Goal: Task Accomplishment & Management: Complete application form

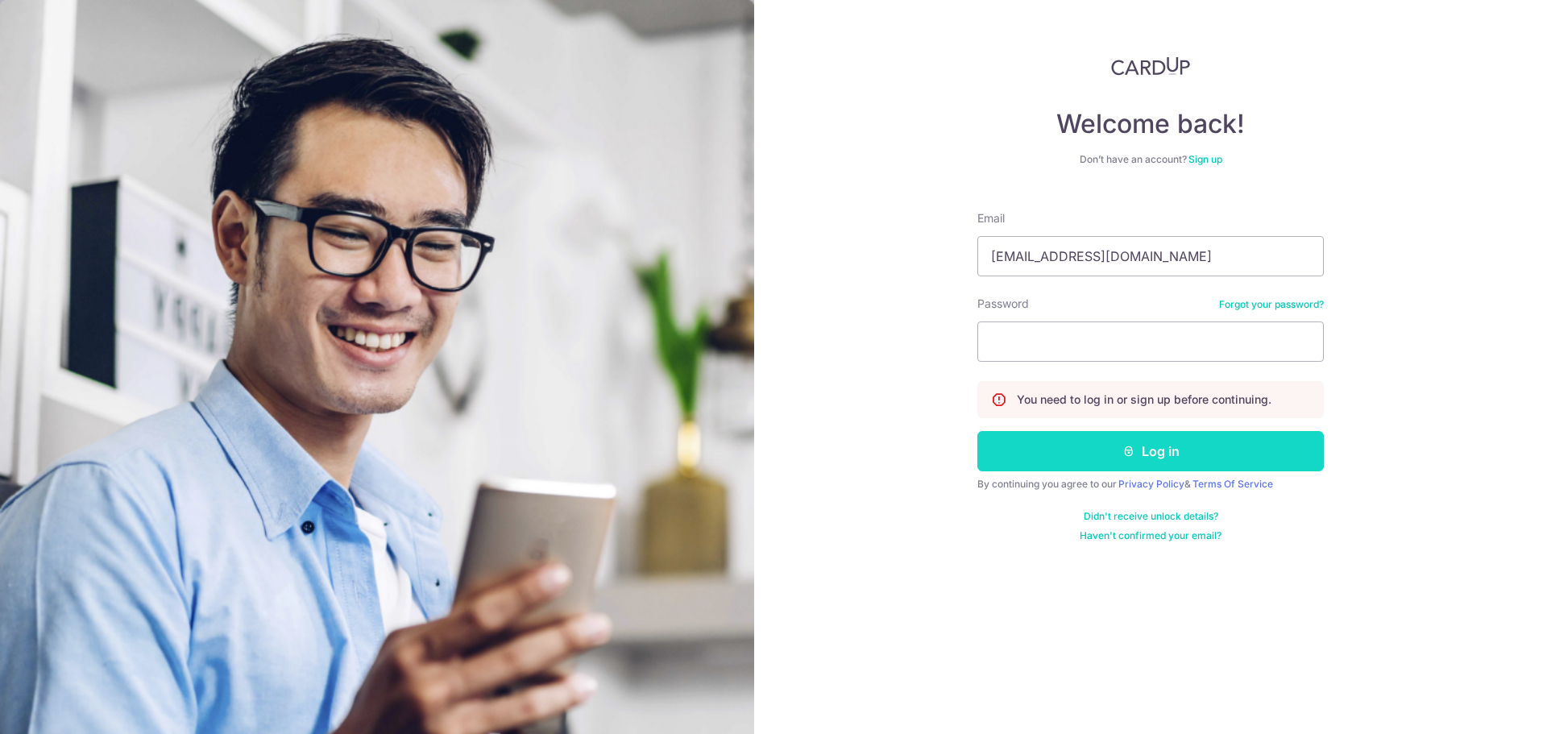
click at [1138, 443] on button "Log in" at bounding box center [1151, 451] width 347 height 40
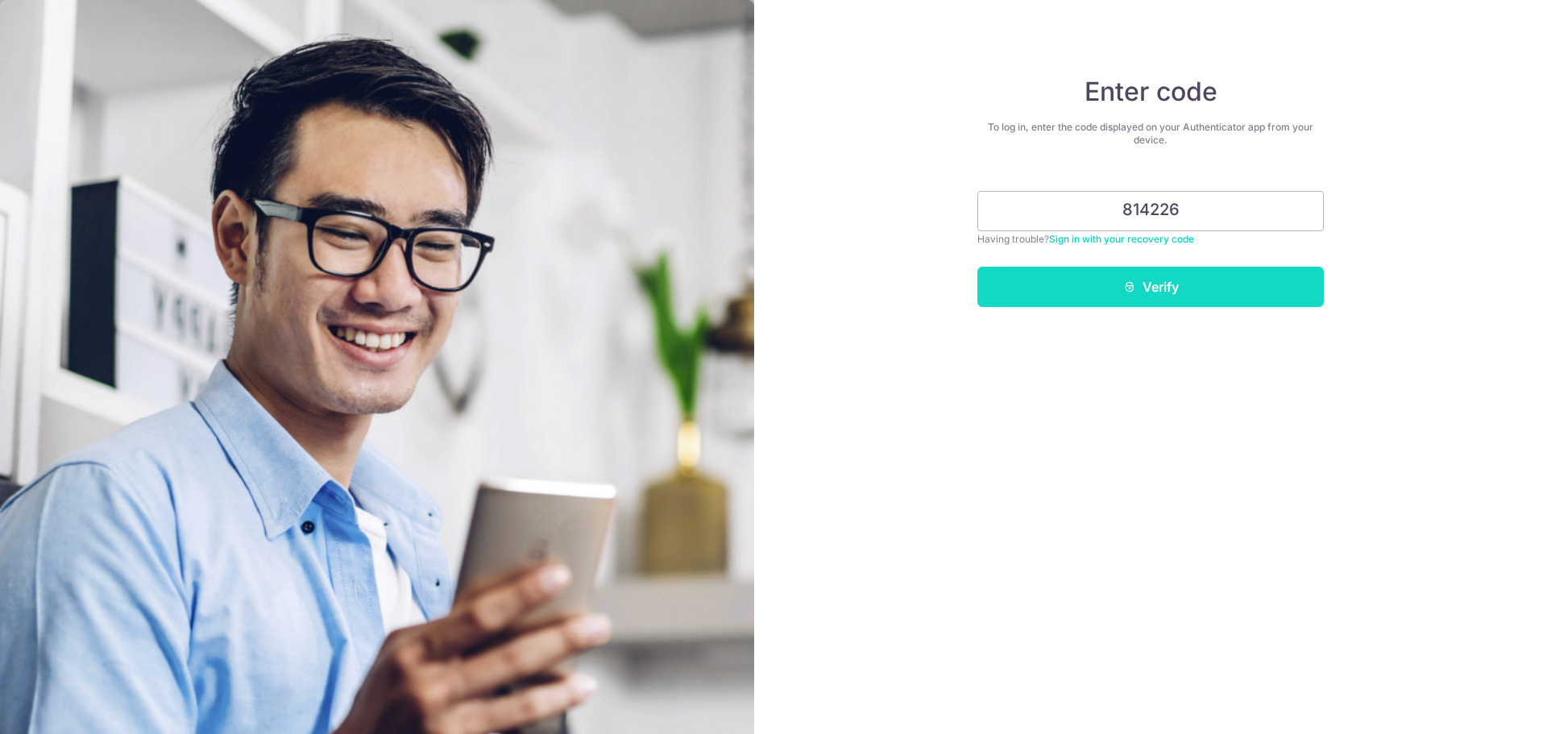
type input "814226"
click at [1165, 284] on button "Verify" at bounding box center [1151, 287] width 347 height 40
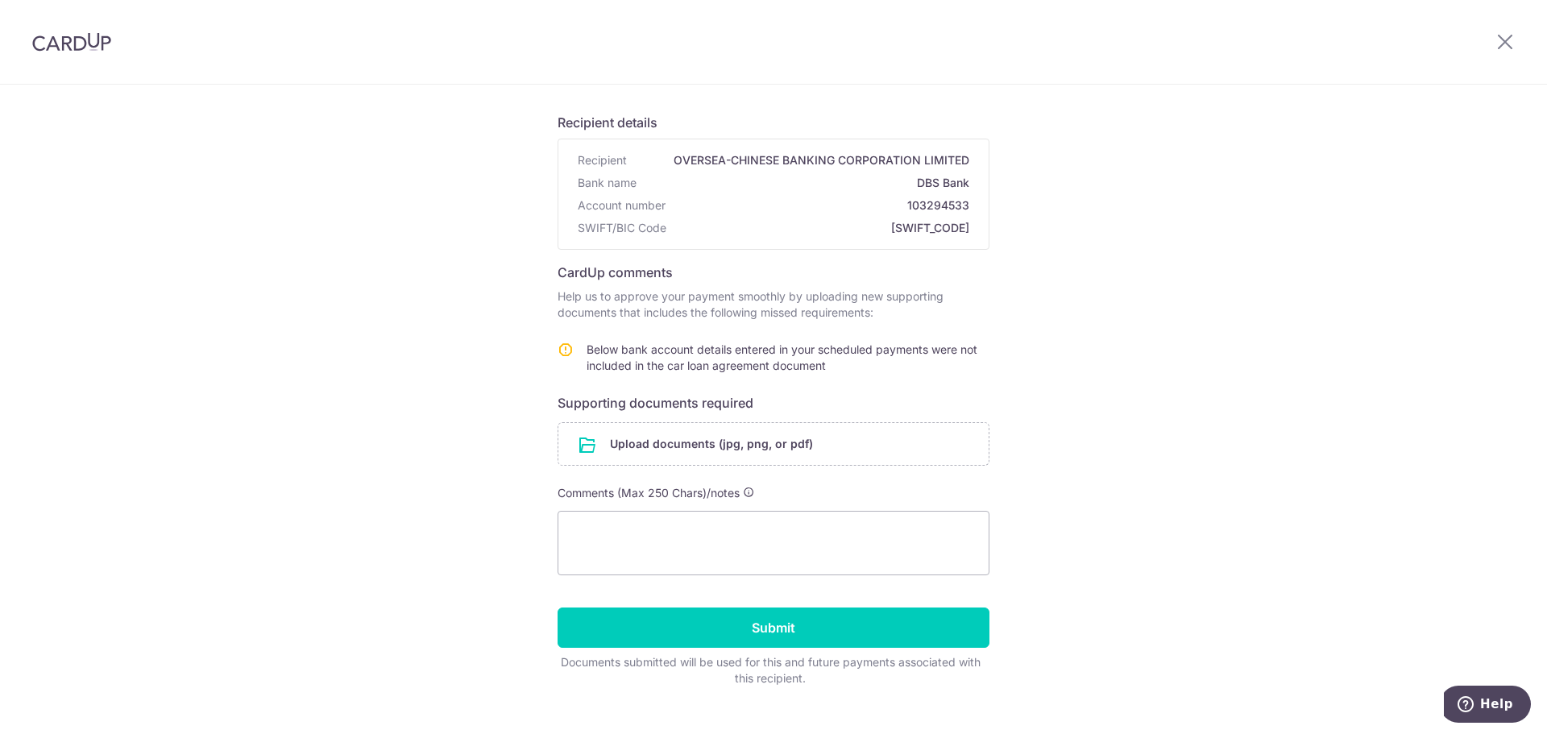
scroll to position [119, 0]
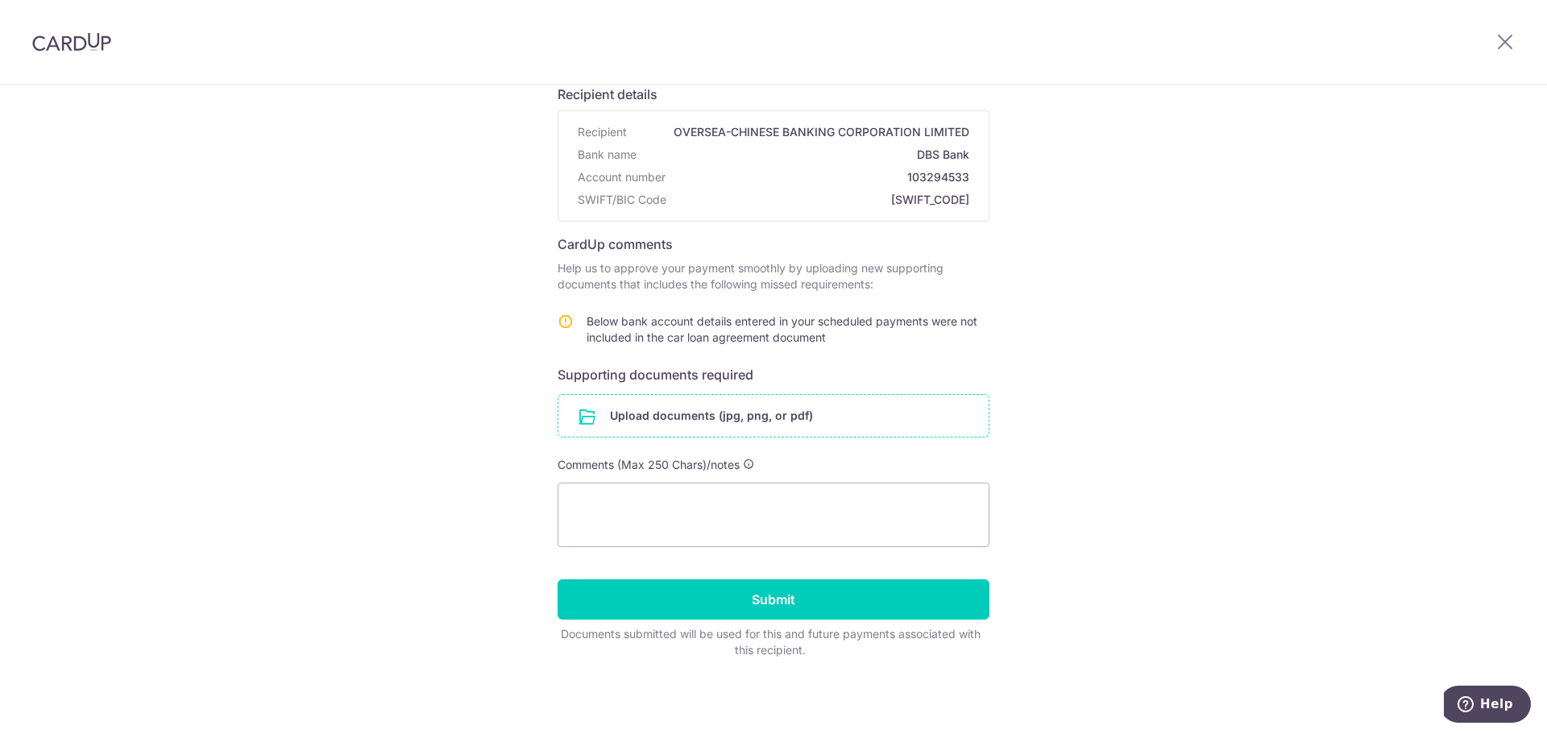
click at [735, 409] on input "file" at bounding box center [774, 416] width 430 height 42
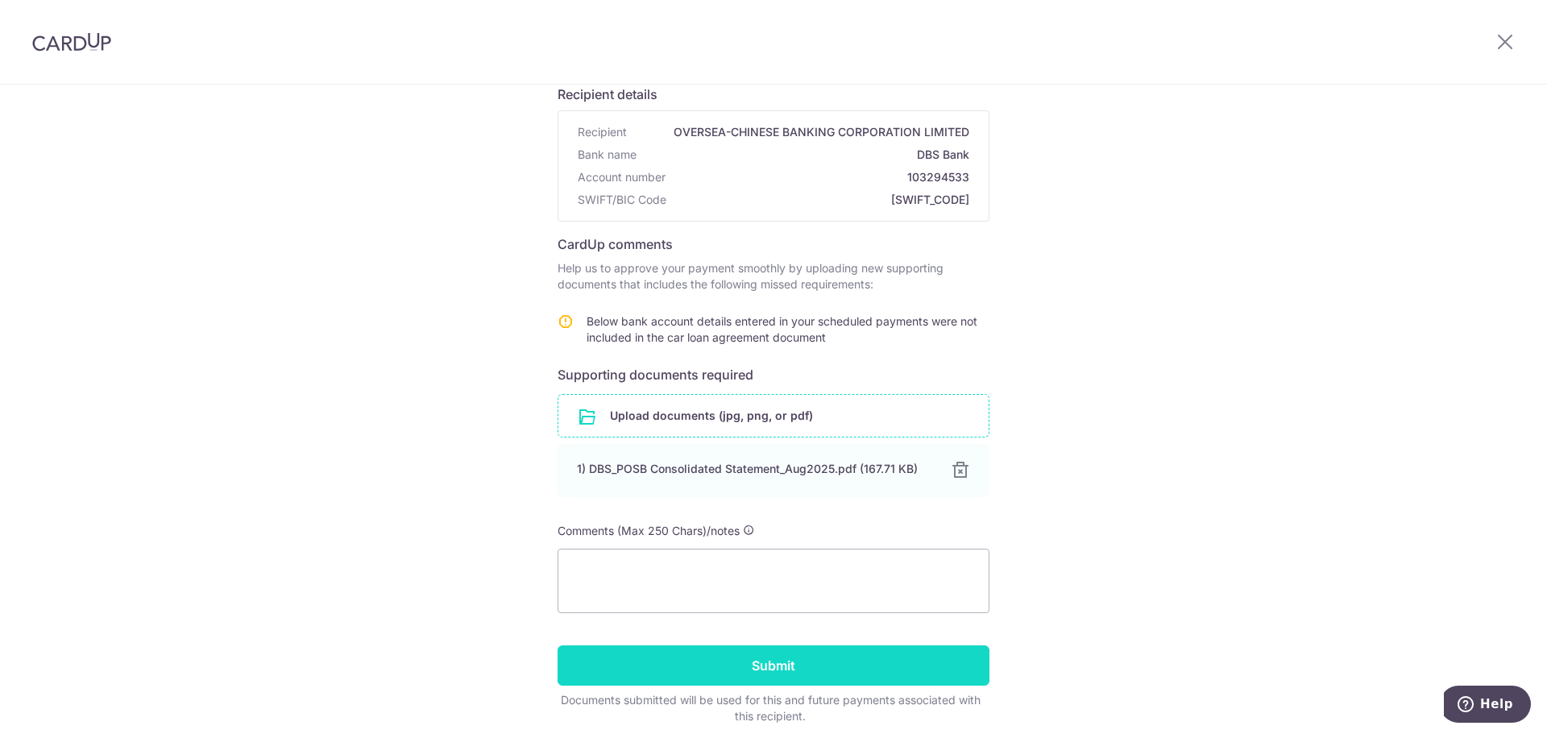
click at [774, 660] on input "Submit" at bounding box center [774, 666] width 432 height 40
